Goal: Information Seeking & Learning: Learn about a topic

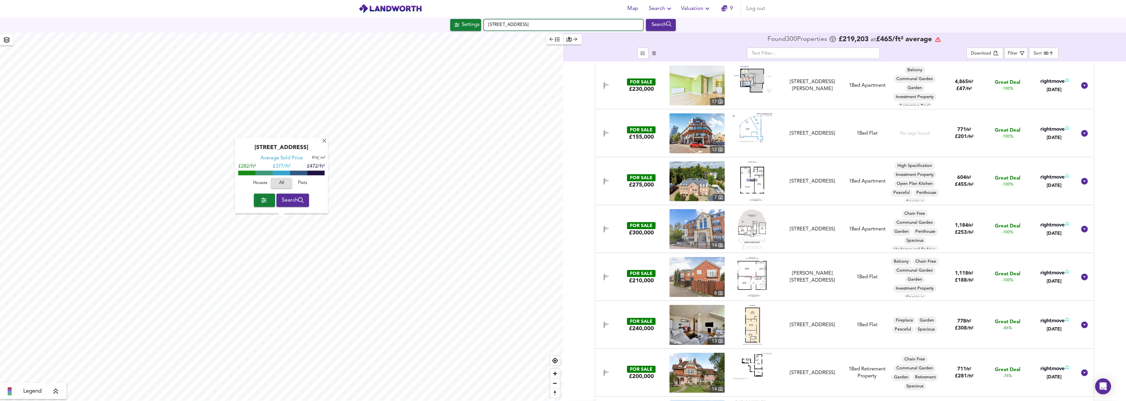
click at [573, 23] on input "[STREET_ADDRESS]" at bounding box center [563, 24] width 159 height 11
click at [554, 386] on span "Zoom out" at bounding box center [555, 382] width 10 height 9
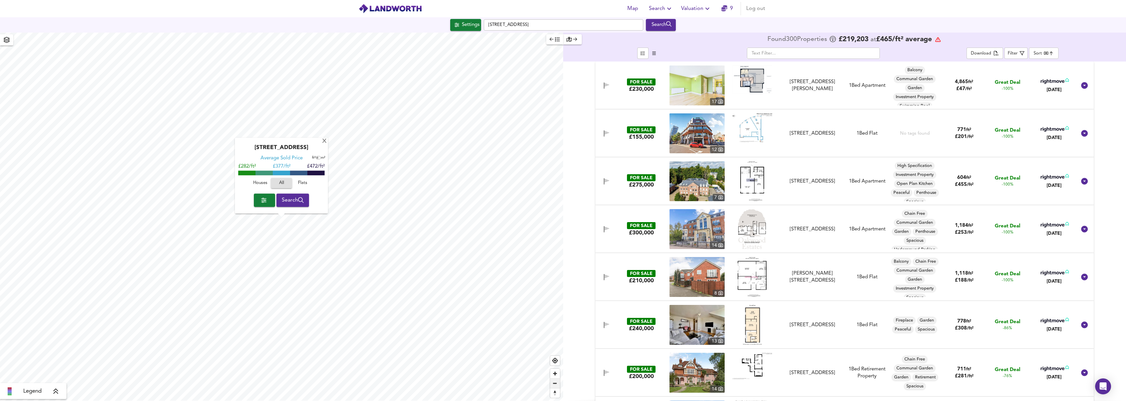
click at [554, 386] on span "Zoom out" at bounding box center [555, 382] width 10 height 9
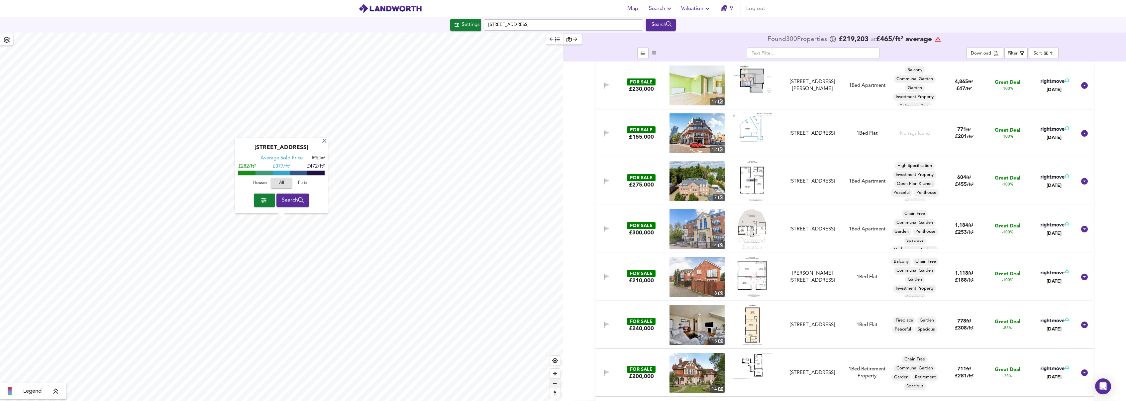
click at [554, 386] on span "Zoom out" at bounding box center [555, 382] width 10 height 9
click at [323, 143] on div "X" at bounding box center [325, 141] width 6 height 6
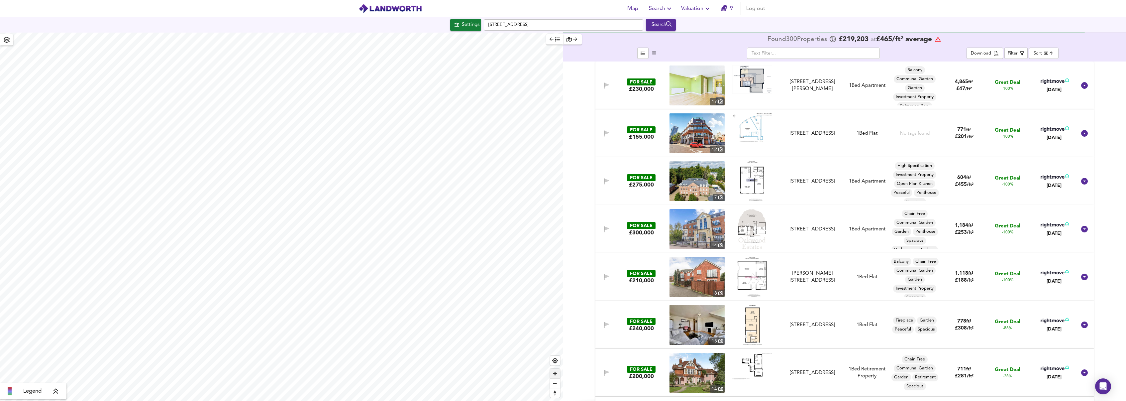
click at [556, 372] on span "Zoom in" at bounding box center [555, 373] width 10 height 10
type input "58774"
click at [279, 27] on div "Map Search Valuation 9 Log out Settings [GEOGRAPHIC_DATA] Search Legend Found 3…" at bounding box center [563, 200] width 1126 height 401
click at [556, 384] on span "Zoom out" at bounding box center [555, 382] width 10 height 9
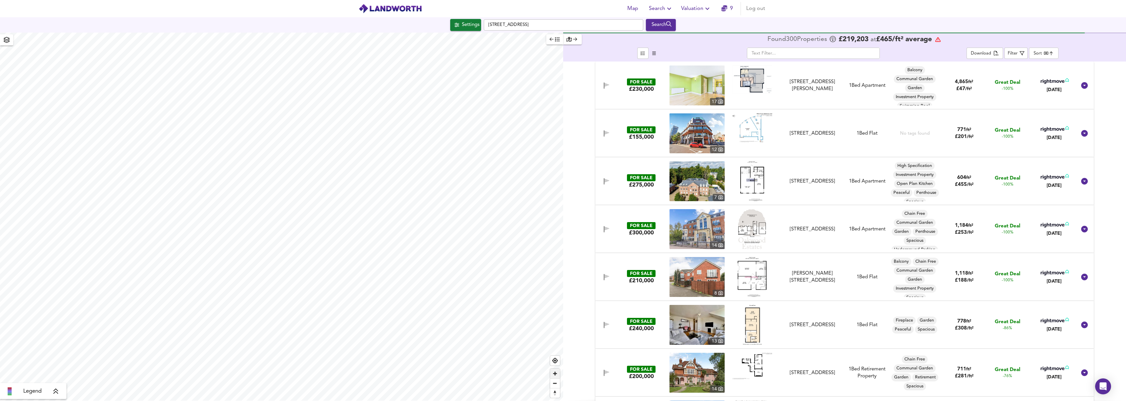
click at [554, 376] on span "Zoom in" at bounding box center [555, 373] width 10 height 10
click at [667, 26] on div "Search" at bounding box center [661, 25] width 27 height 9
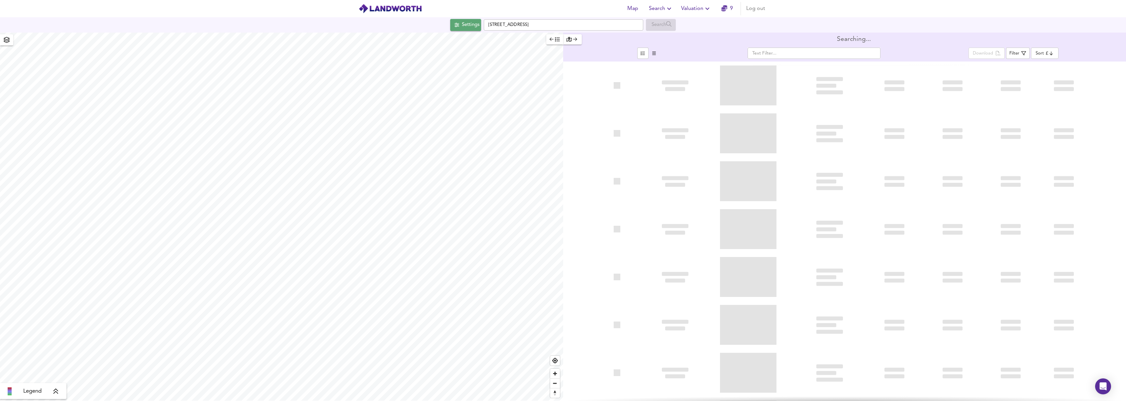
click at [462, 22] on div "Settings" at bounding box center [471, 25] width 18 height 9
type input "bestdeal"
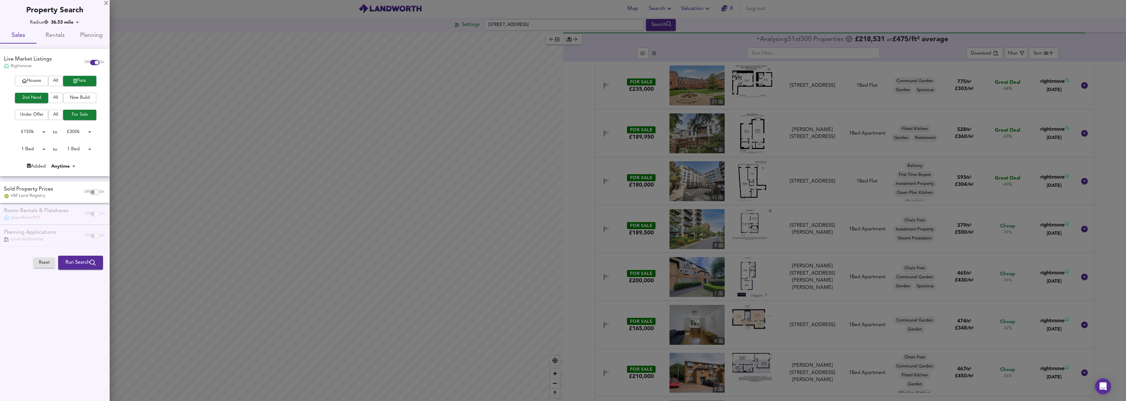
click at [32, 132] on body "Map Search Valuation 8 Log out [GEOGRAPHIC_DATA] Search Legend Analysing 51 of …" at bounding box center [563, 200] width 1126 height 401
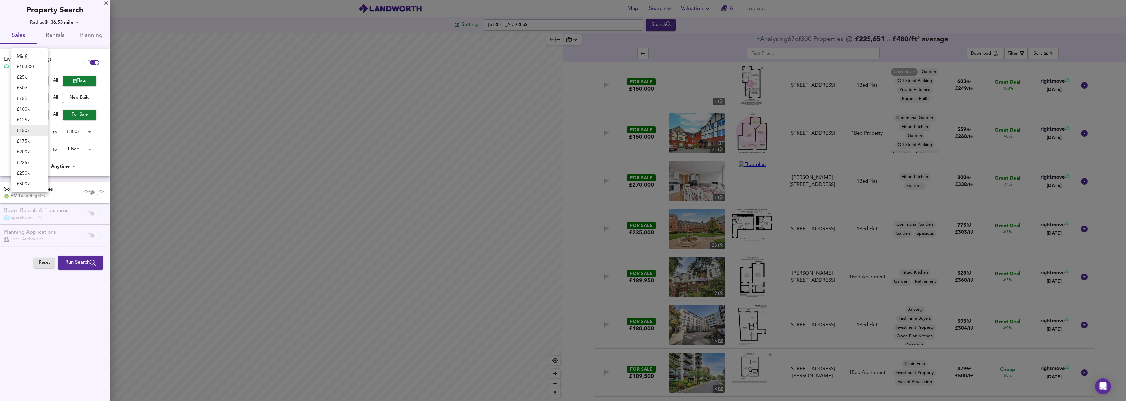
click at [27, 86] on li "£ 50k" at bounding box center [29, 88] width 37 height 11
type input "50000"
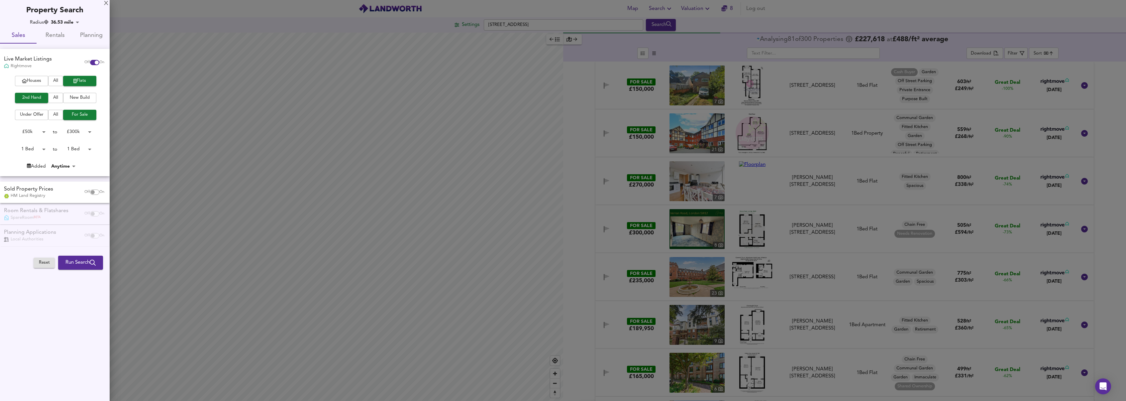
click at [58, 78] on span "All" at bounding box center [55, 81] width 8 height 8
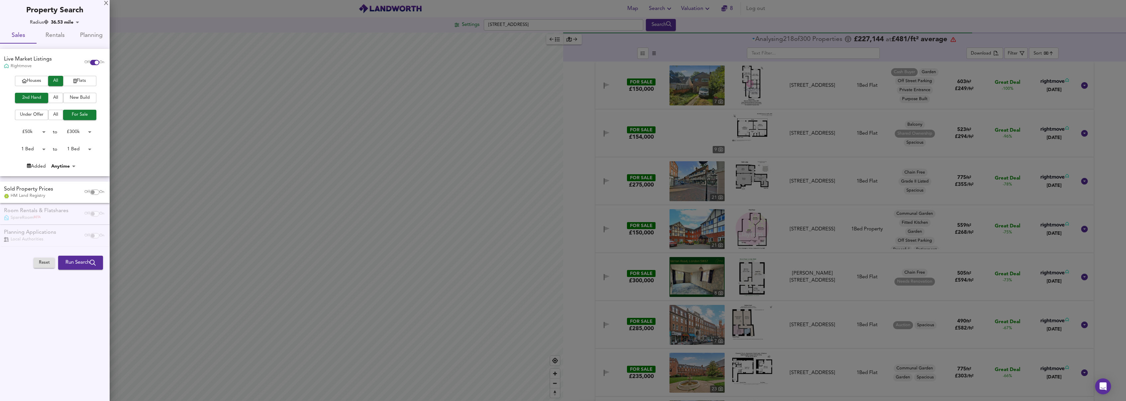
click at [80, 82] on span "Flats" at bounding box center [79, 81] width 27 height 8
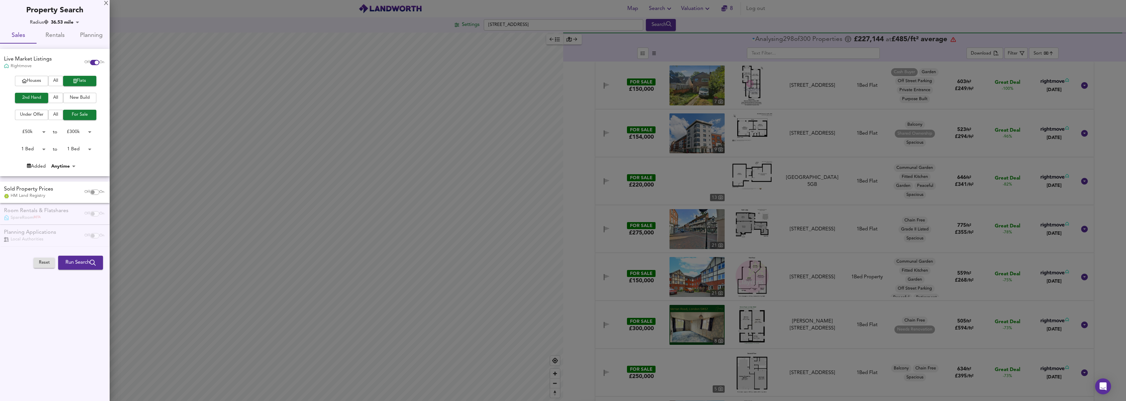
click at [85, 266] on button "Run Search" at bounding box center [80, 263] width 45 height 14
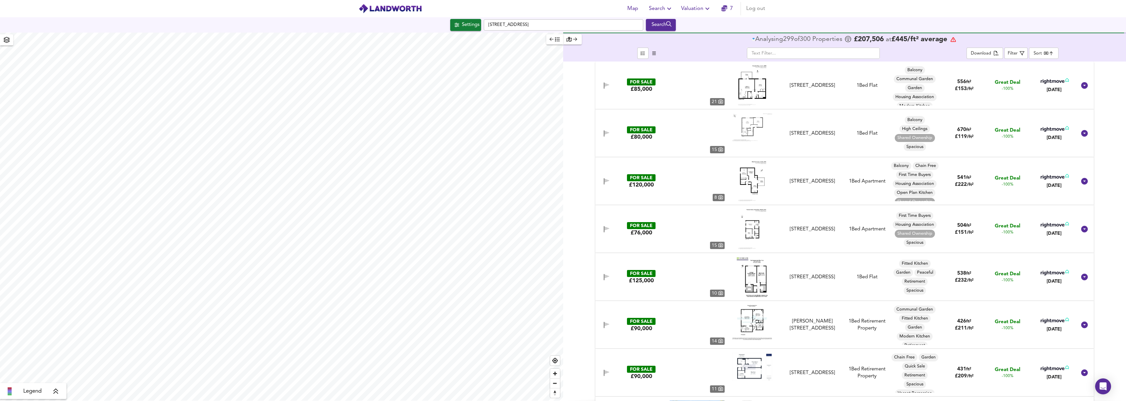
click at [462, 25] on div "Settings" at bounding box center [471, 25] width 18 height 9
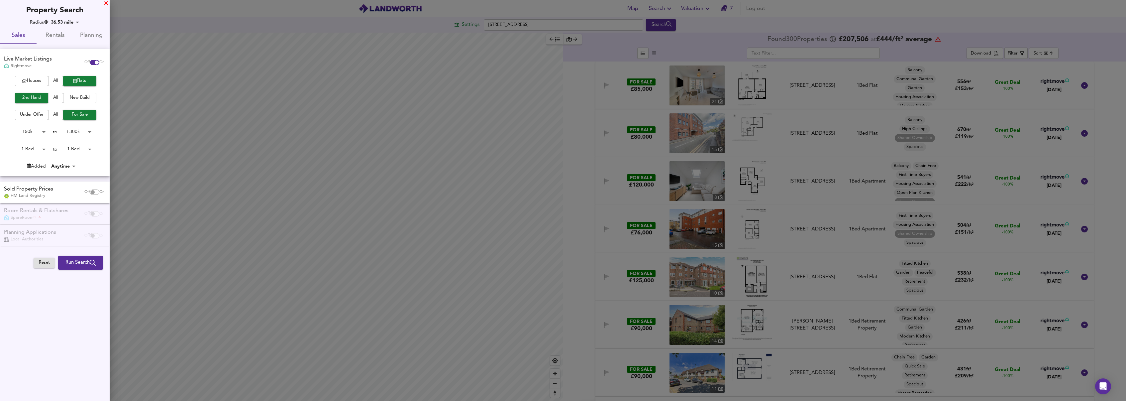
click at [105, 3] on div "X" at bounding box center [106, 3] width 4 height 5
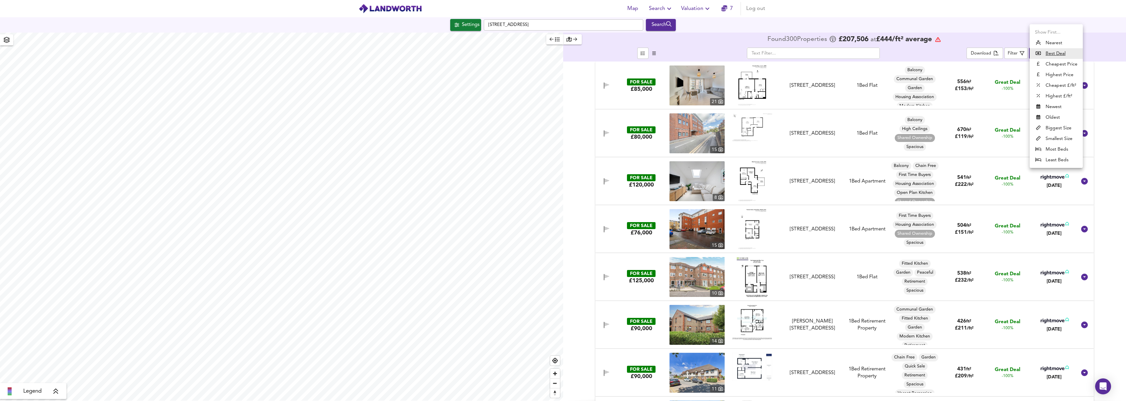
click at [1056, 54] on body "Map Search Valuation 7 Log out Settings [GEOGRAPHIC_DATA] Search Legend Found 3…" at bounding box center [563, 200] width 1126 height 401
click at [1063, 130] on li "Biggest Size" at bounding box center [1056, 128] width 53 height 11
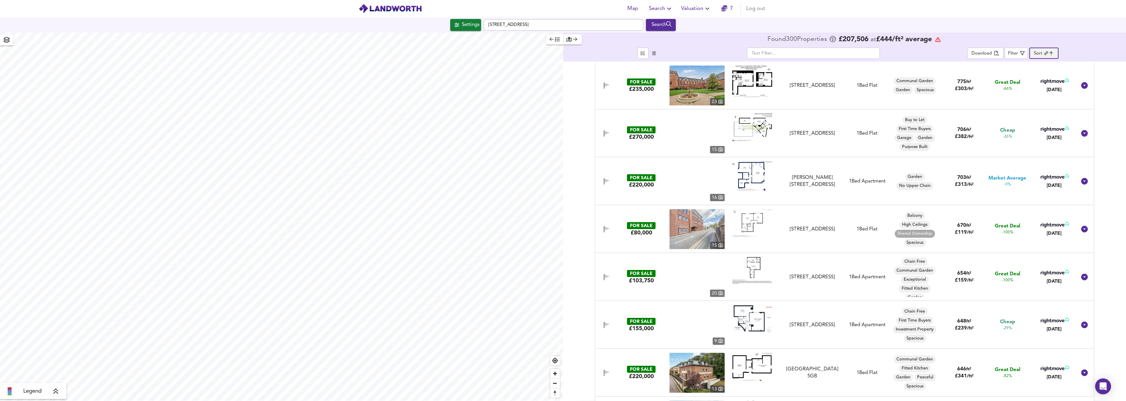
type input "biggest"
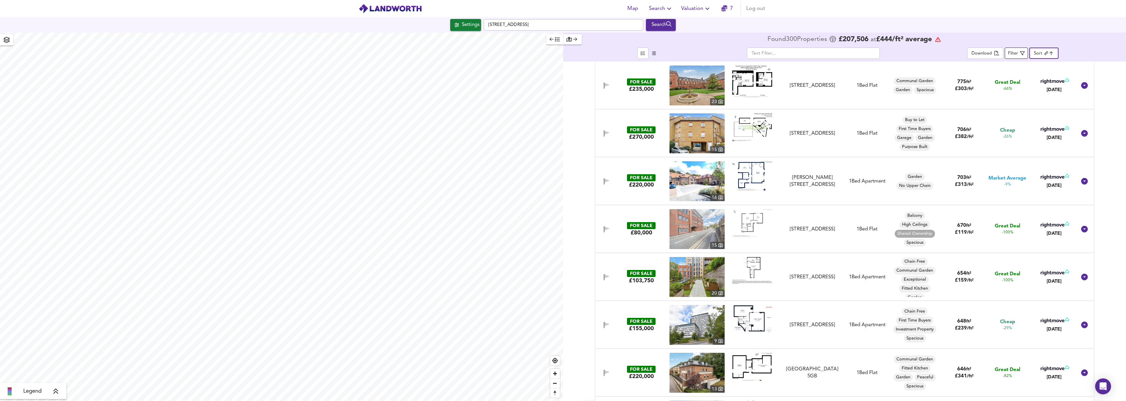
click at [1013, 54] on div "Filter" at bounding box center [1013, 54] width 10 height 8
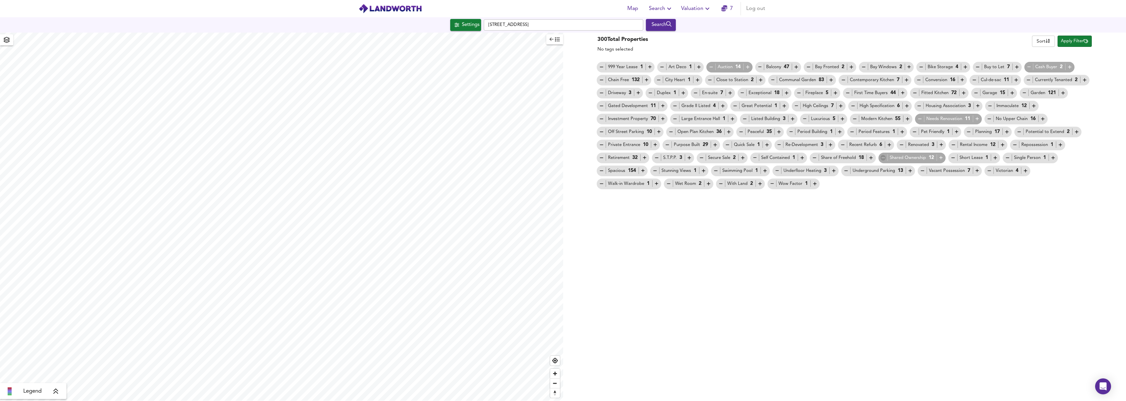
click at [882, 159] on icon "button" at bounding box center [883, 158] width 6 height 6
click at [883, 159] on icon "button" at bounding box center [883, 158] width 6 height 6
click at [697, 48] on div "300 Total Properties 1 excluded tag Clear Filter Sort name ​ Apply Filter" at bounding box center [844, 44] width 498 height 20
click at [1086, 44] on icon "button" at bounding box center [1085, 41] width 5 height 5
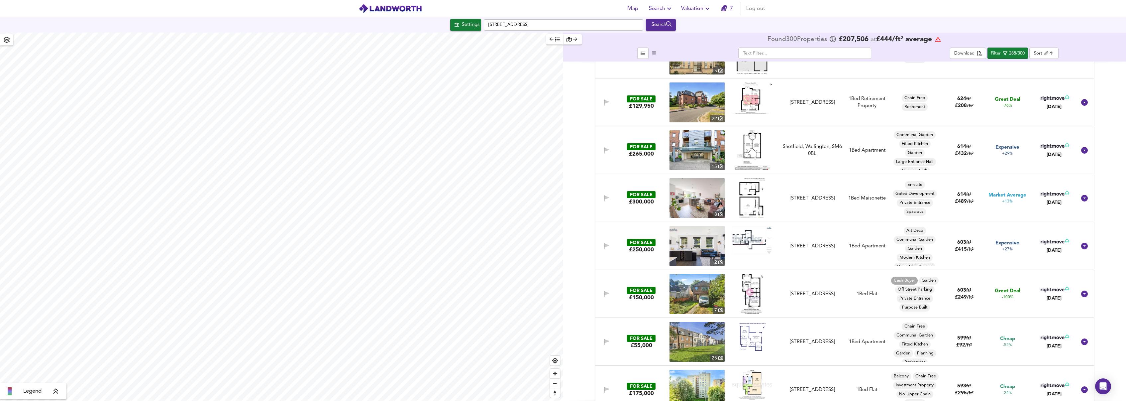
scroll to position [284, 0]
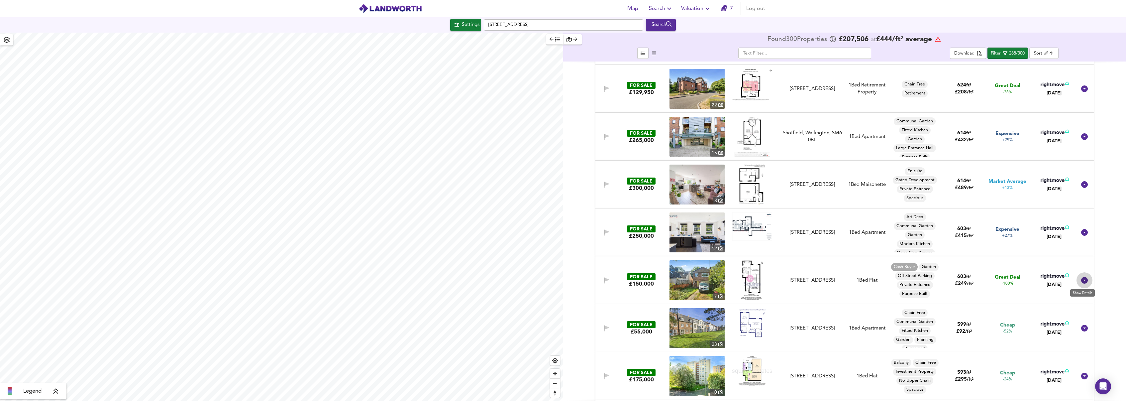
click at [1081, 281] on icon at bounding box center [1084, 280] width 7 height 7
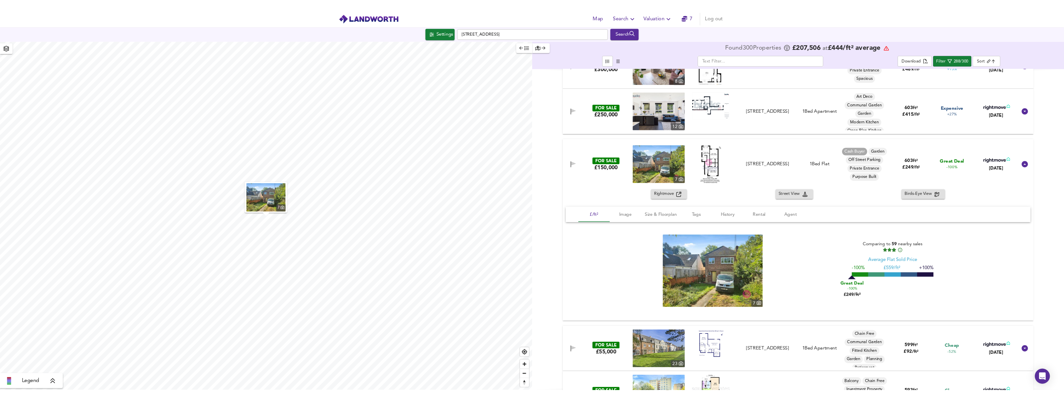
scroll to position [396, 0]
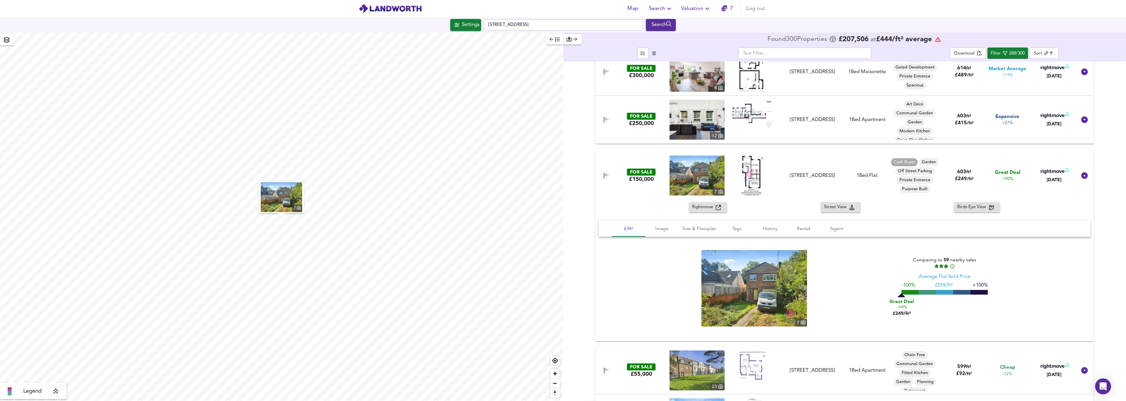
click at [692, 208] on span "Rightmove" at bounding box center [704, 207] width 24 height 8
